Goal: Task Accomplishment & Management: Manage account settings

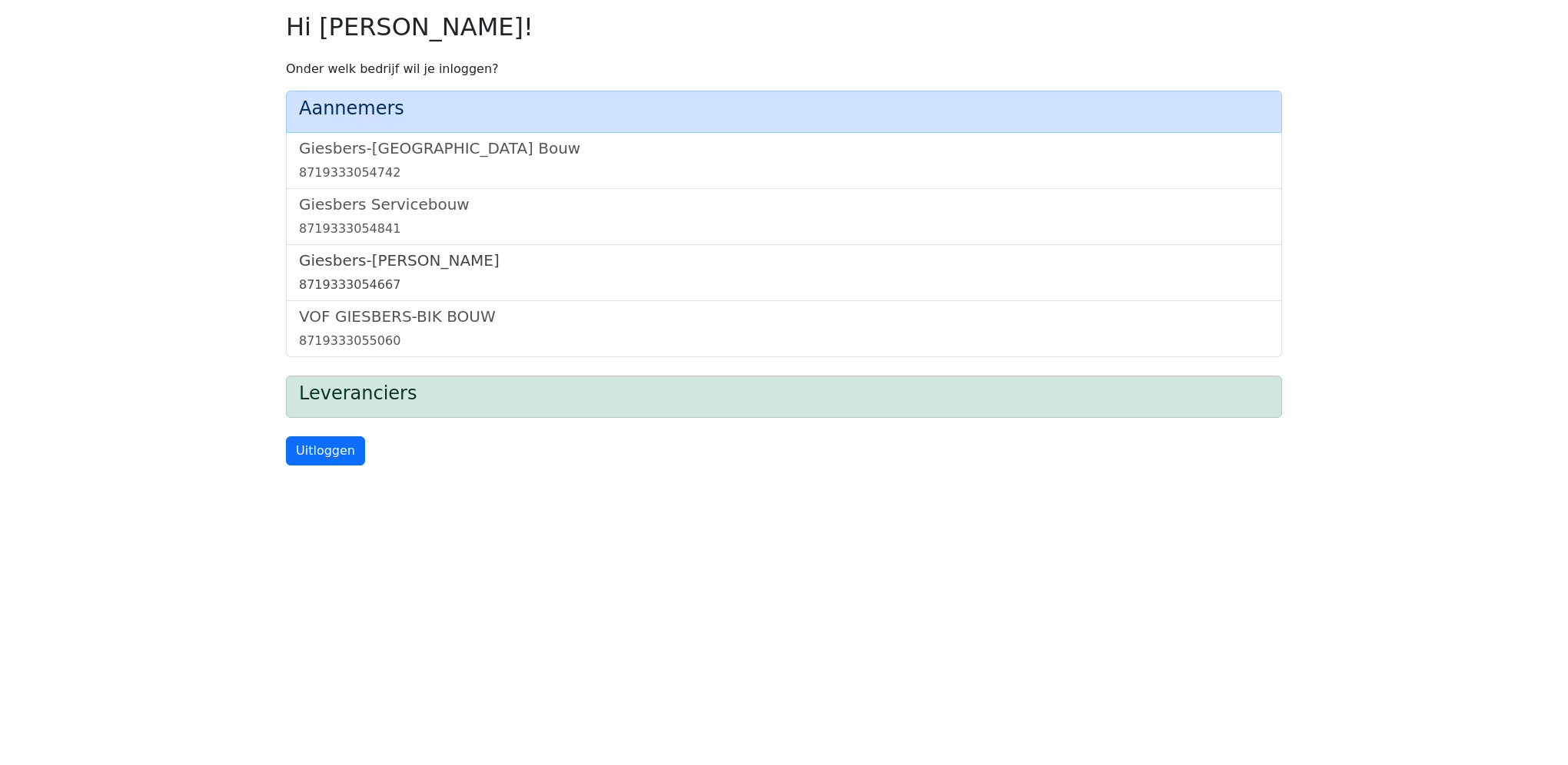
click at [508, 270] on link "Giesbers-Wijchen Bouw 8719333054667" at bounding box center [783, 272] width 970 height 43
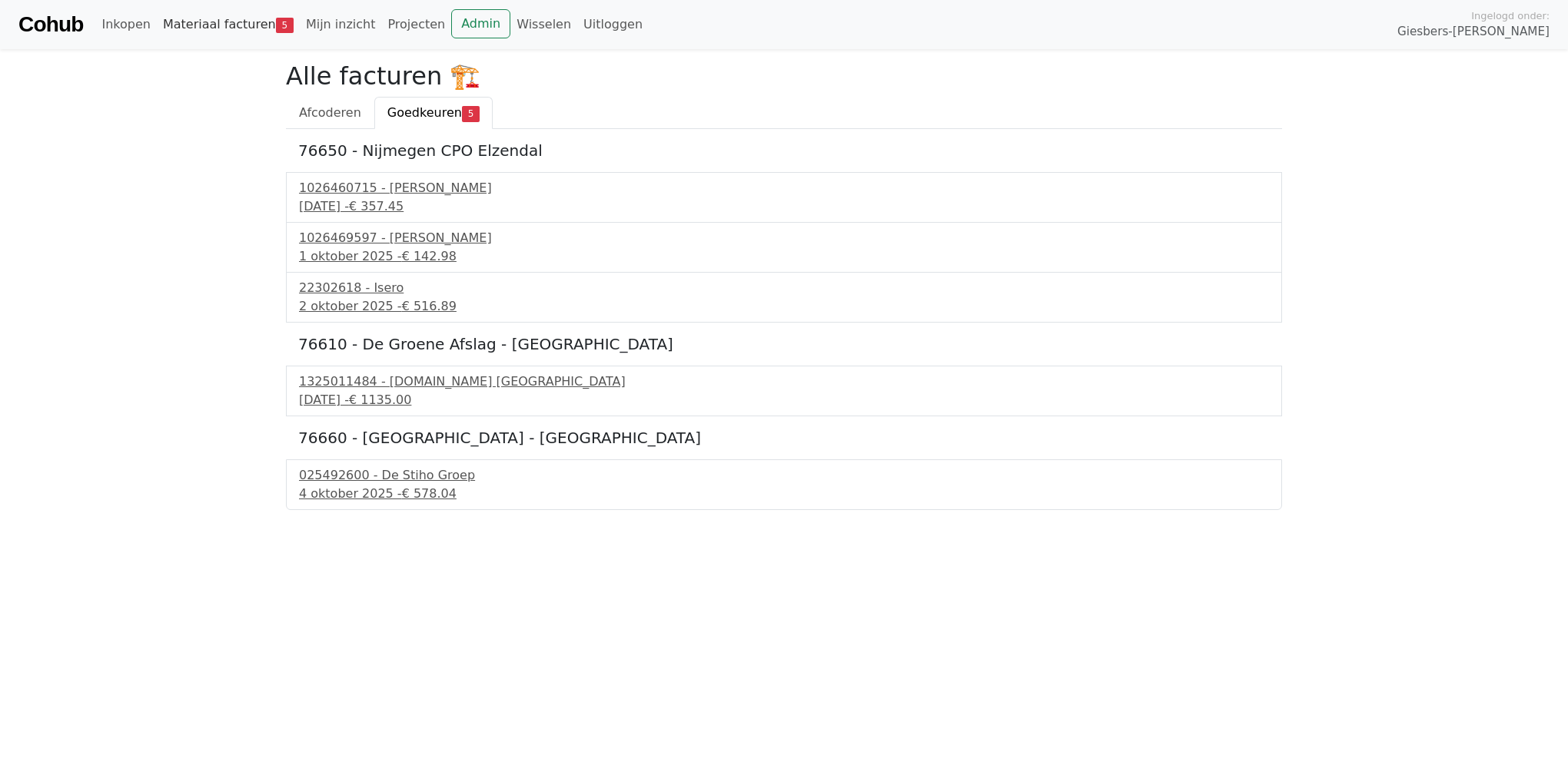
click at [216, 22] on link "Materiaal facturen 5" at bounding box center [229, 24] width 143 height 30
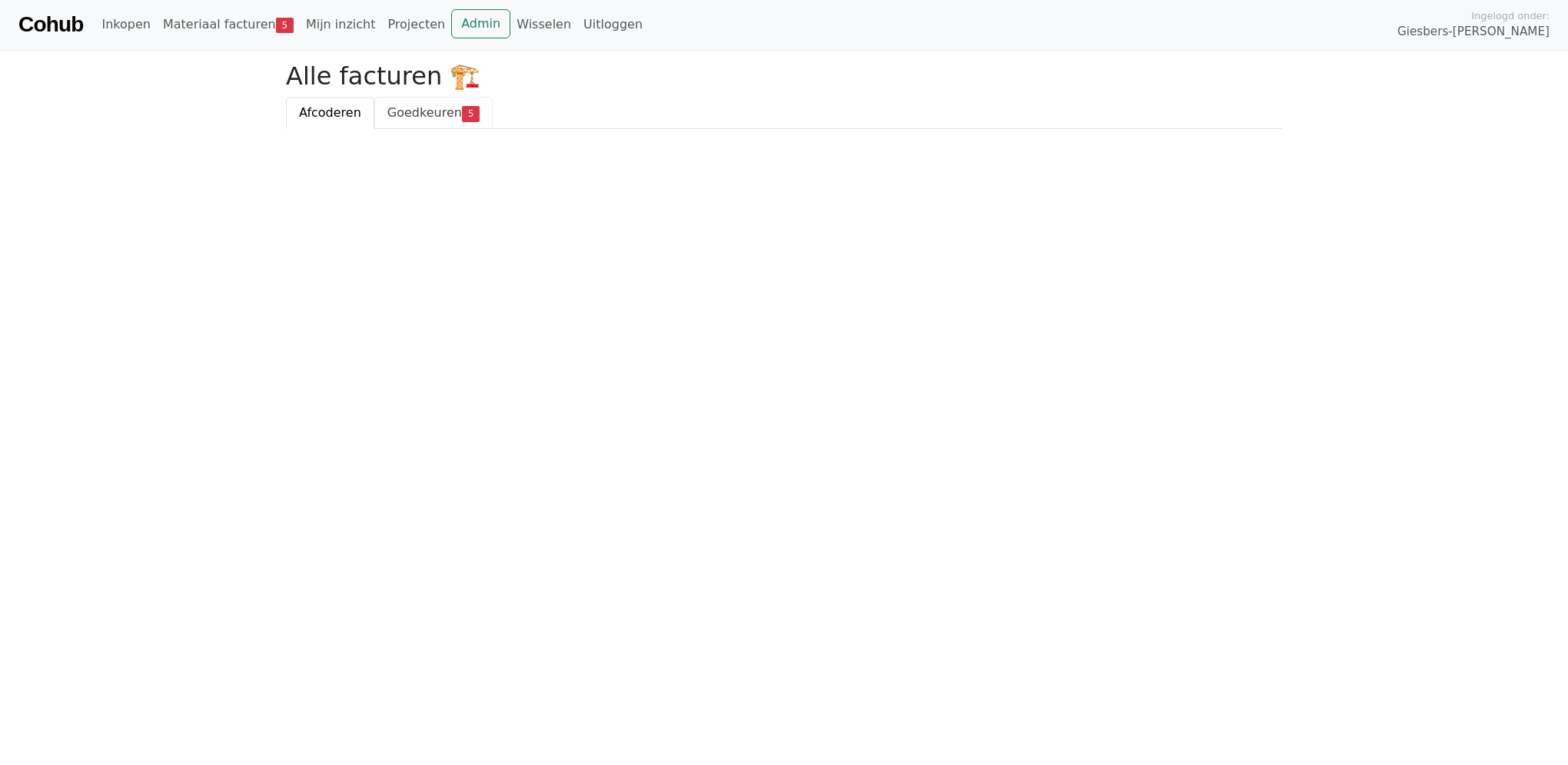
click at [415, 114] on span "Goedkeuren" at bounding box center [424, 113] width 75 height 15
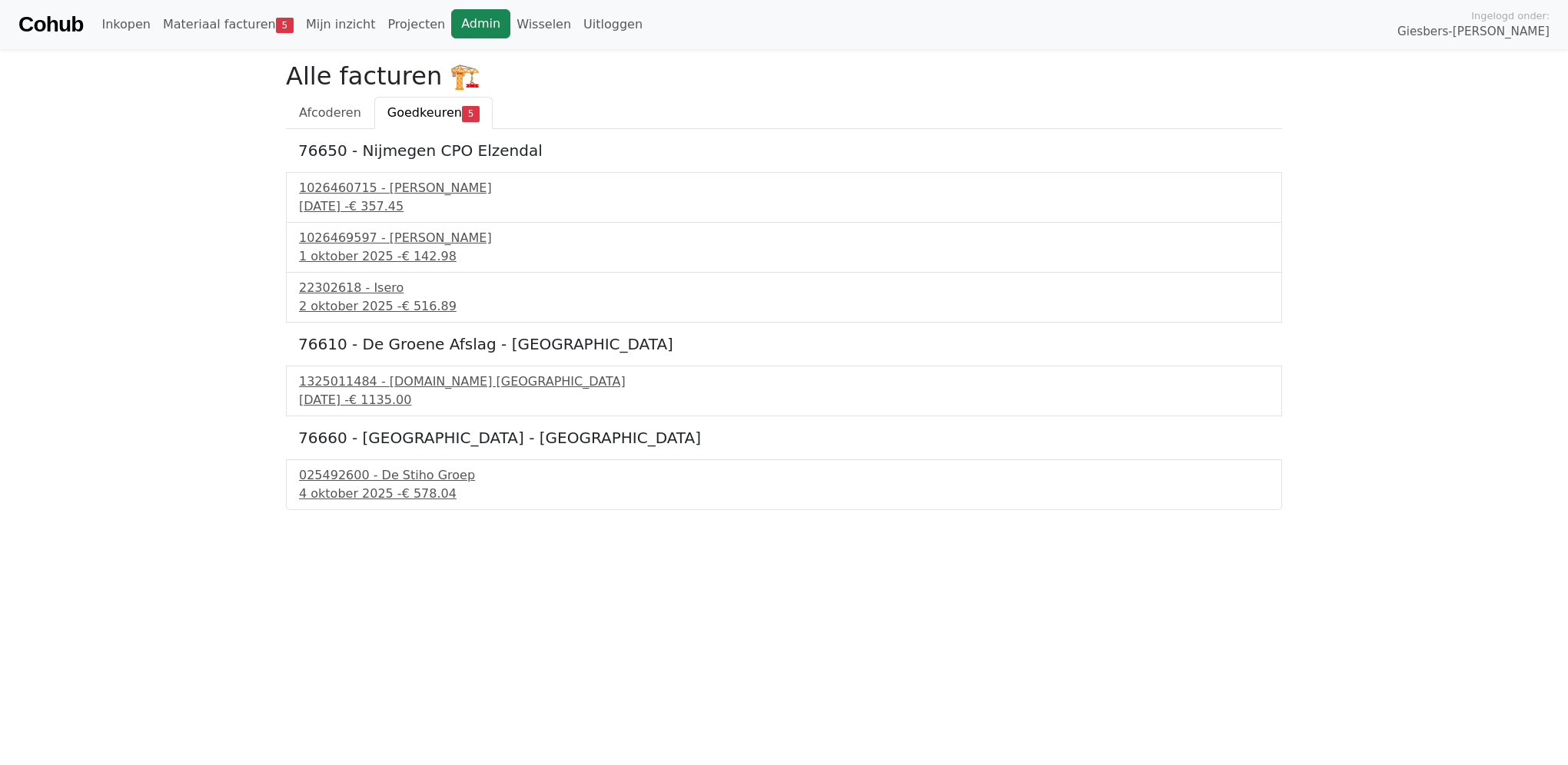
click at [471, 21] on link "Admin" at bounding box center [480, 23] width 59 height 29
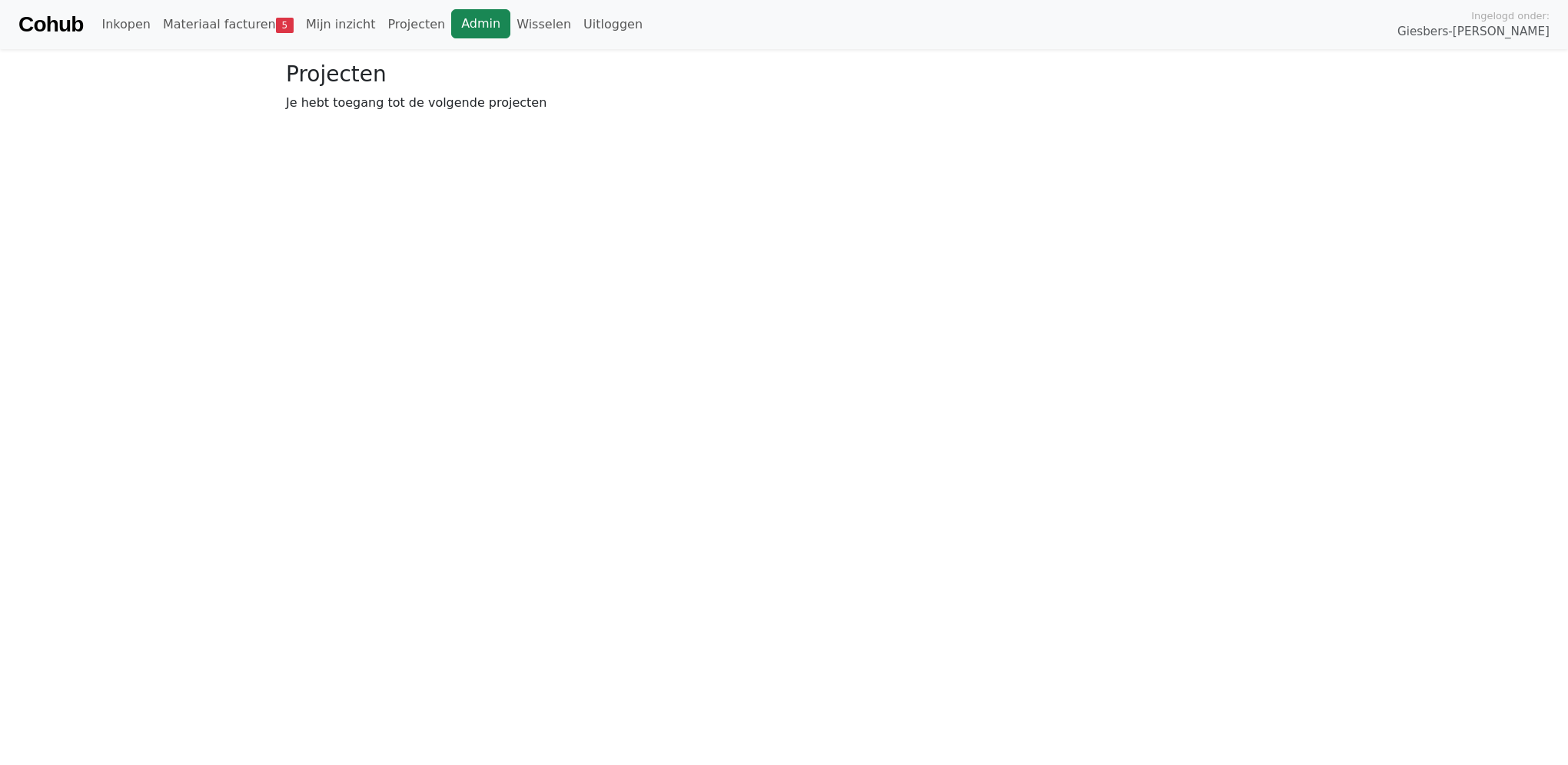
click at [451, 24] on link "Admin" at bounding box center [480, 23] width 59 height 29
click at [226, 20] on link "Materiaal facturen 5" at bounding box center [229, 24] width 143 height 30
click at [413, 122] on link "Goedkeuren 5" at bounding box center [434, 113] width 118 height 32
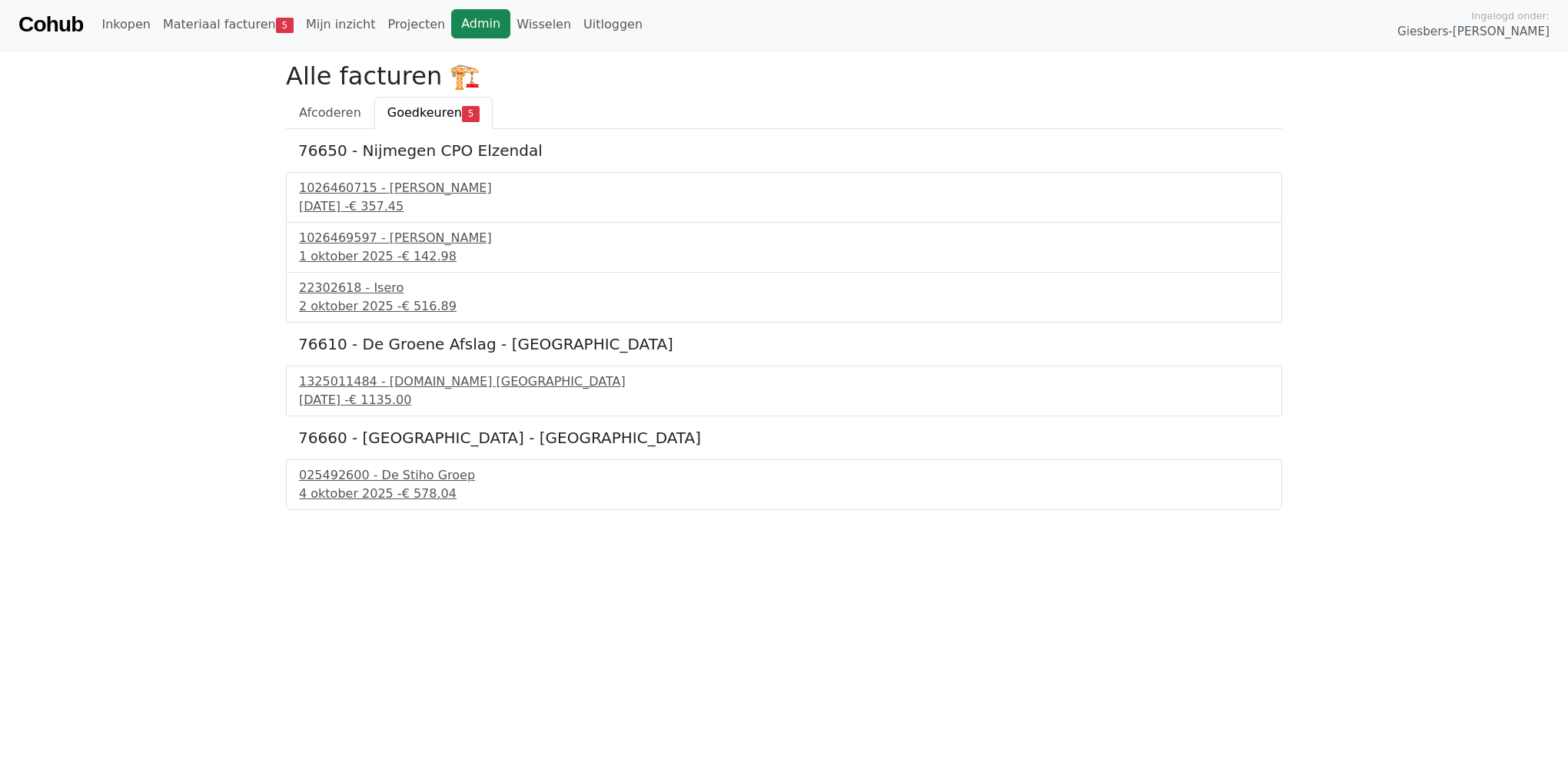
click at [456, 32] on link "Admin" at bounding box center [480, 23] width 59 height 29
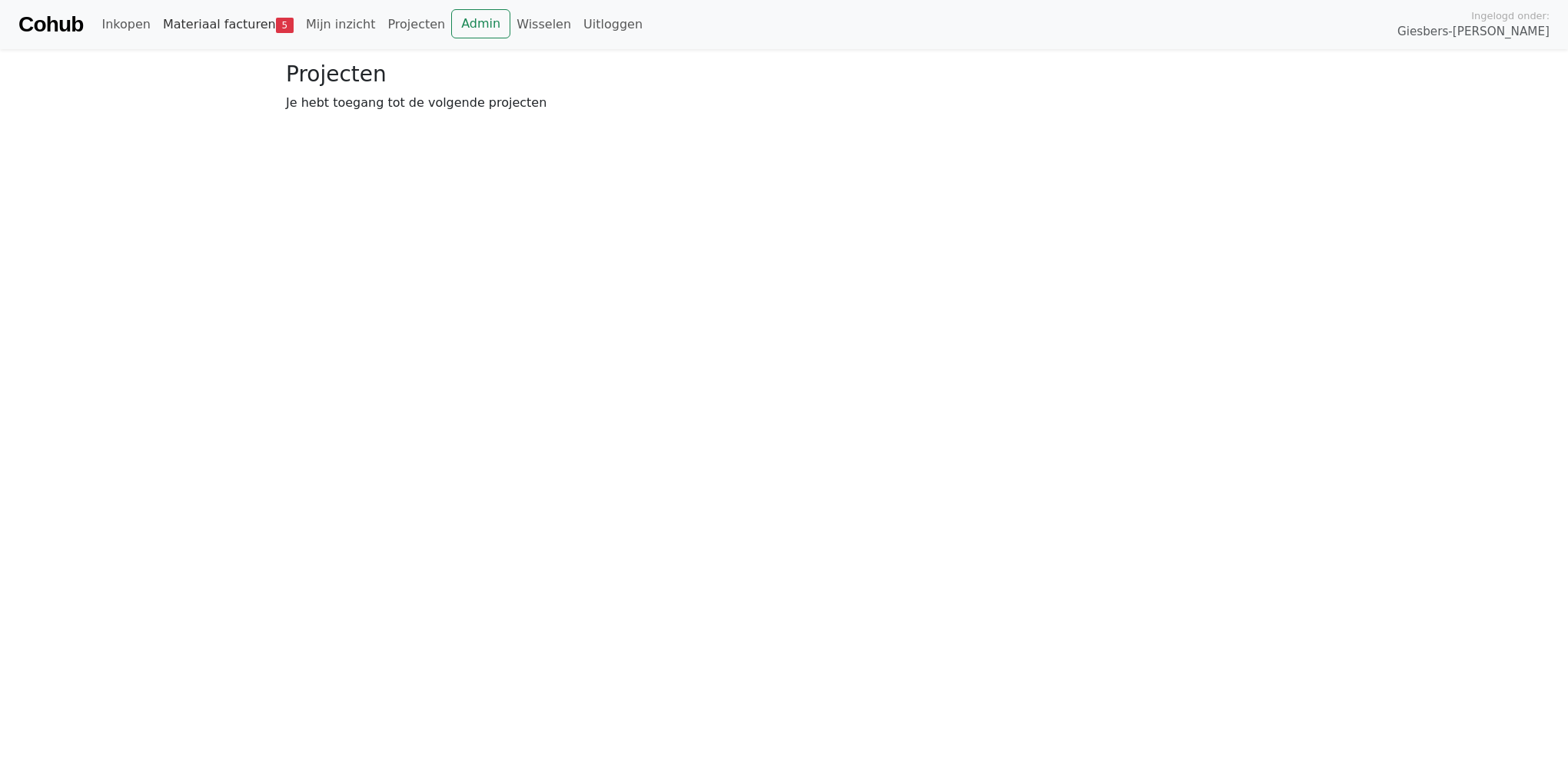
click at [216, 16] on link "Materiaal facturen 5" at bounding box center [229, 24] width 143 height 30
click at [209, 22] on link "Materiaal facturen 5" at bounding box center [229, 24] width 143 height 30
click at [399, 108] on span "Goedkeuren" at bounding box center [424, 113] width 75 height 15
